Goal: Task Accomplishment & Management: Use online tool/utility

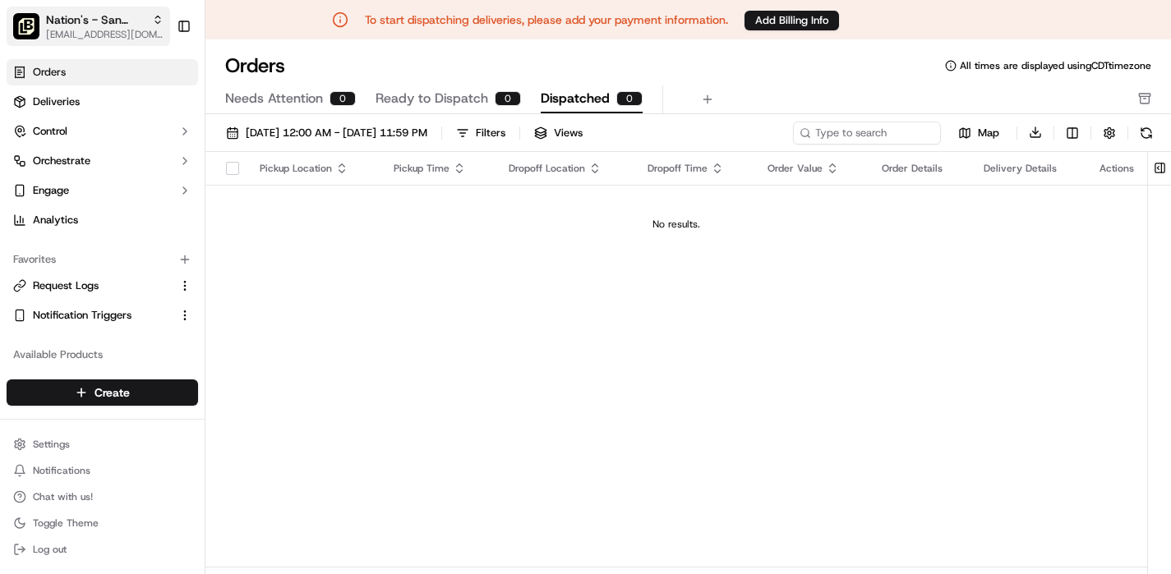
click at [143, 14] on span "Nation's - San Pablo" at bounding box center [95, 20] width 99 height 16
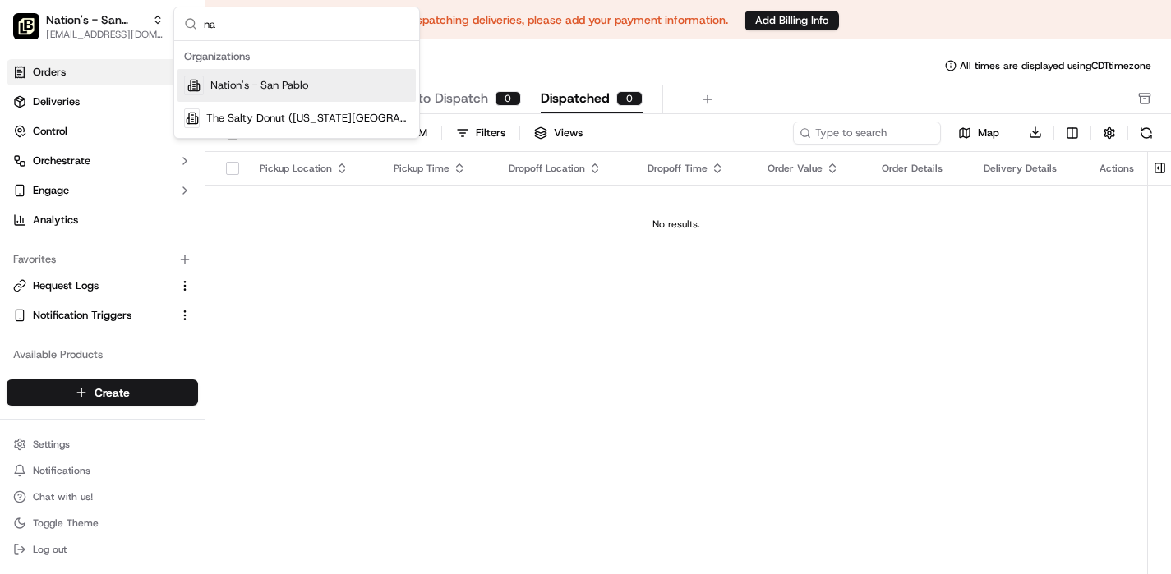
type input "n"
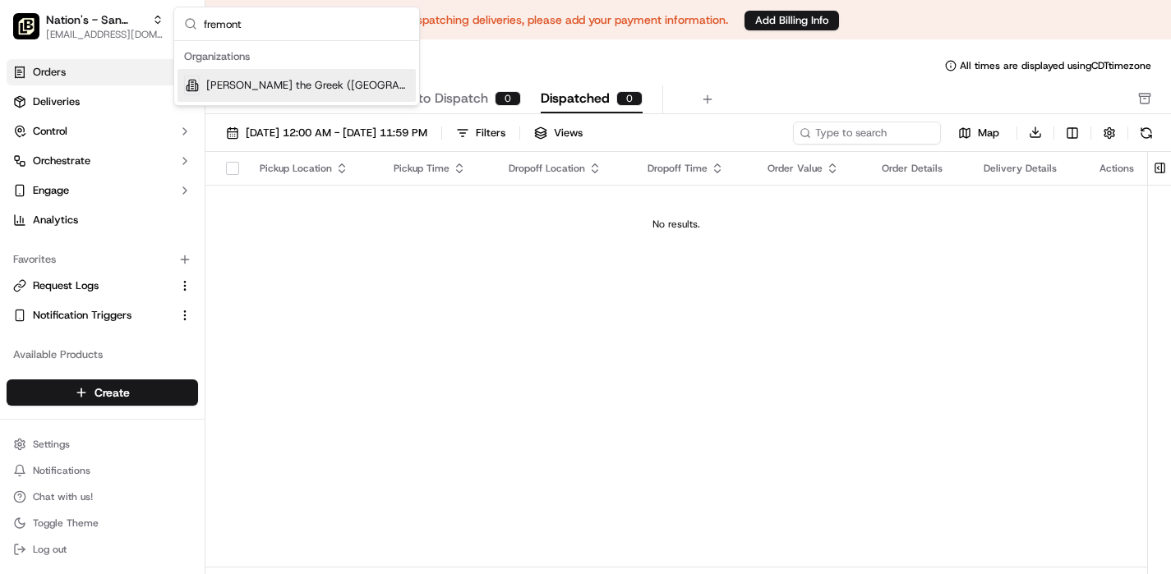
click at [284, 19] on input "fremont" at bounding box center [306, 23] width 205 height 33
click at [256, 22] on input "fremont" at bounding box center [306, 23] width 205 height 33
type input "nation's"
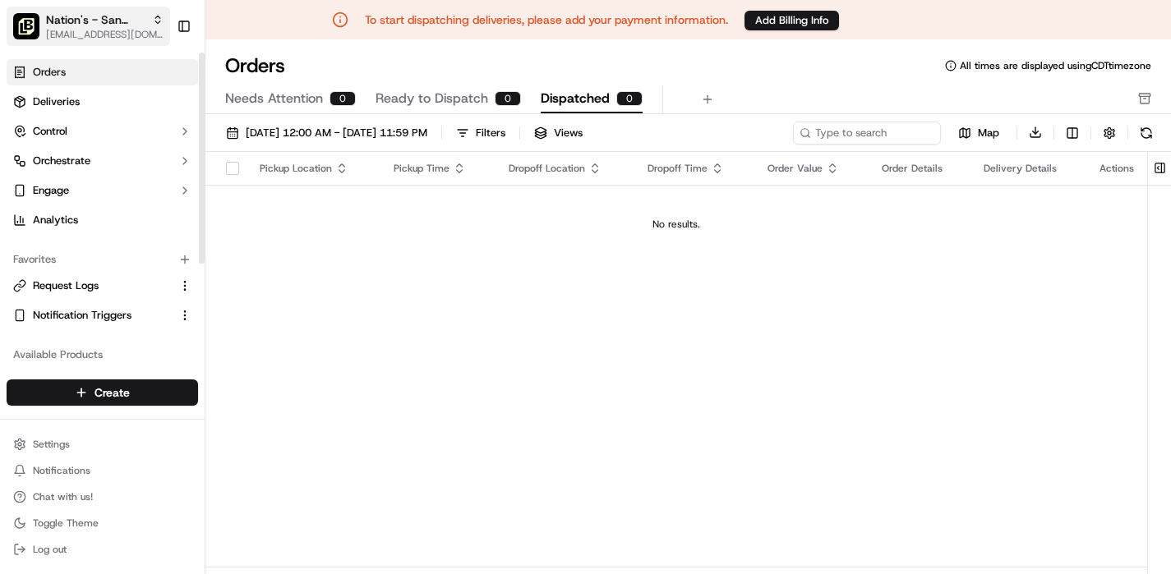
click at [140, 20] on span "Nation's - San Pablo" at bounding box center [95, 20] width 99 height 16
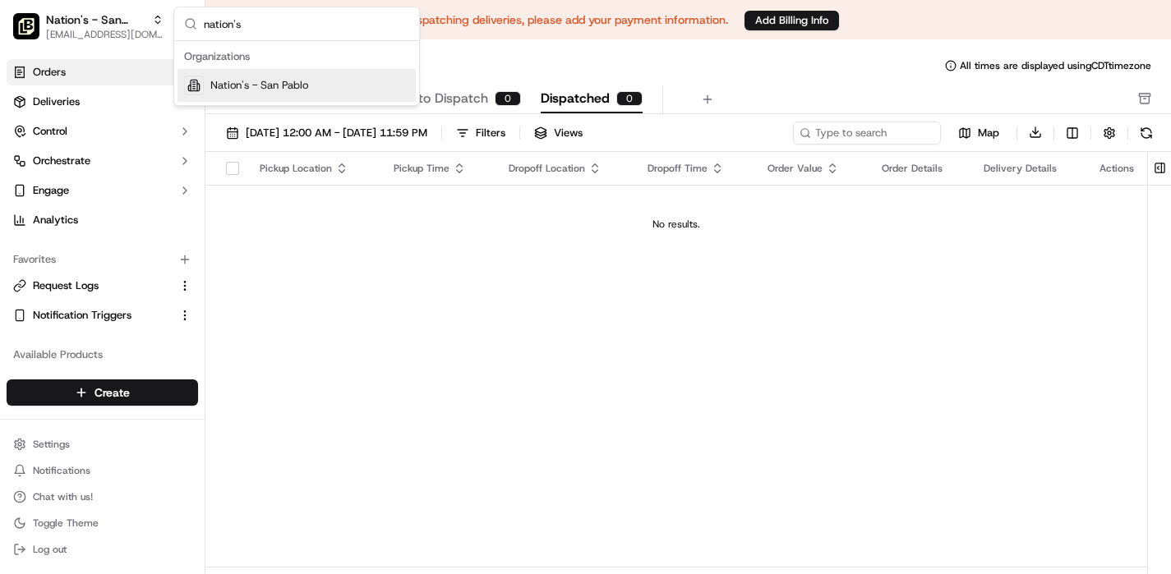
click at [262, 25] on input "nation's" at bounding box center [306, 23] width 205 height 33
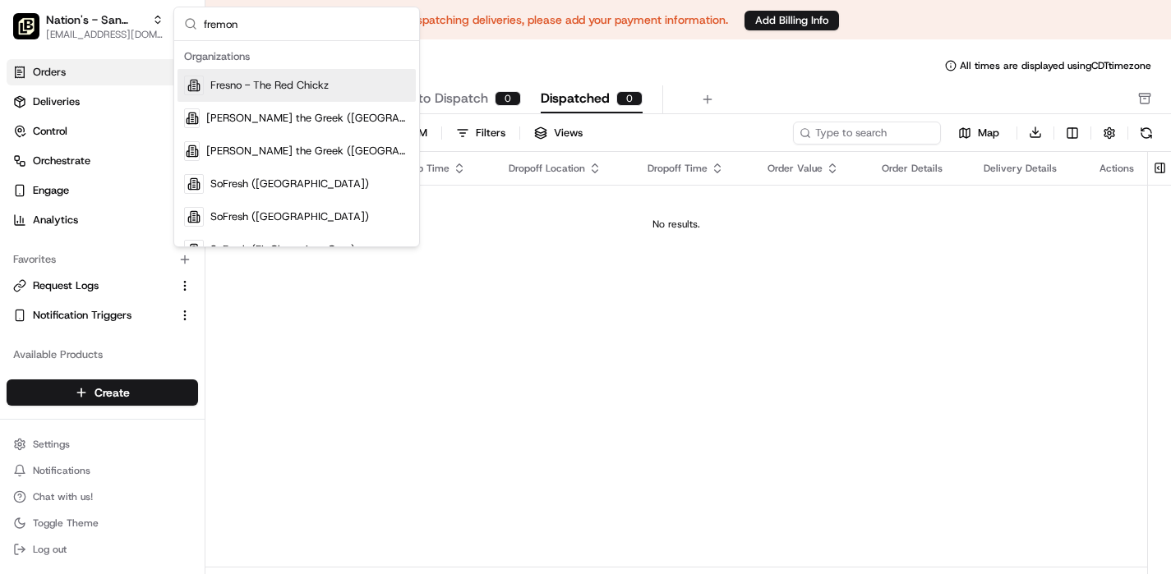
type input "fremont"
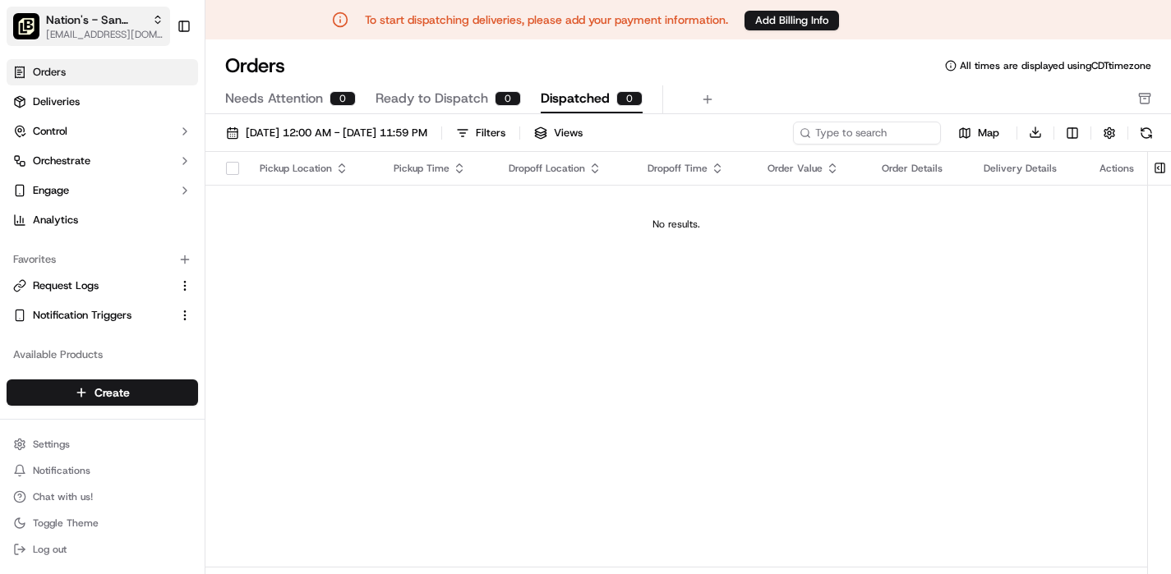
click at [140, 24] on span "Nation's - San Pablo" at bounding box center [95, 20] width 99 height 16
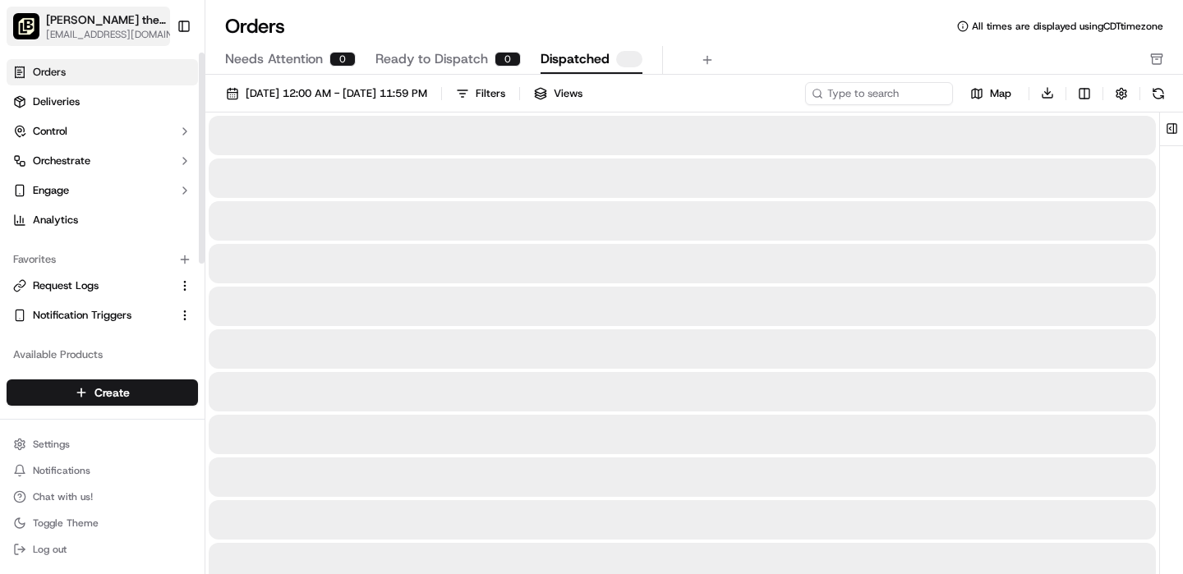
click at [107, 26] on span "[PERSON_NAME] the Greek ([GEOGRAPHIC_DATA])" at bounding box center [107, 20] width 122 height 16
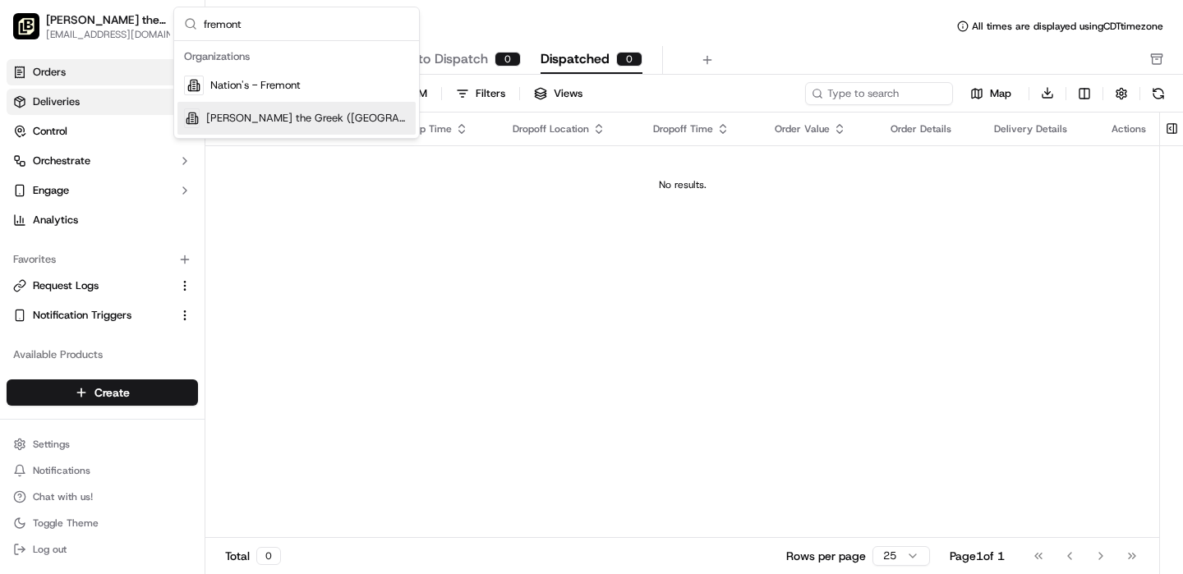
type input "fremont"
